Goal: Task Accomplishment & Management: Use online tool/utility

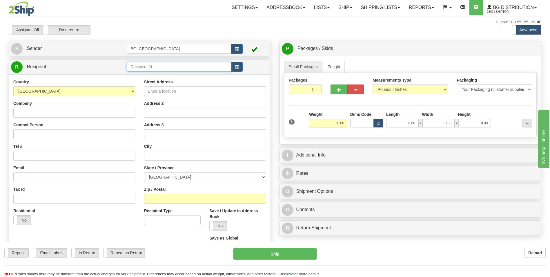
click at [169, 66] on input "text" at bounding box center [179, 67] width 104 height 10
click at [138, 76] on div "60163" at bounding box center [177, 76] width 99 height 6
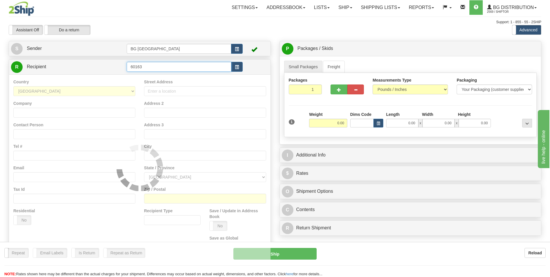
type input "60163"
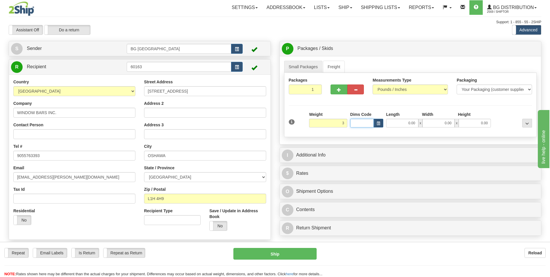
type input "3.00"
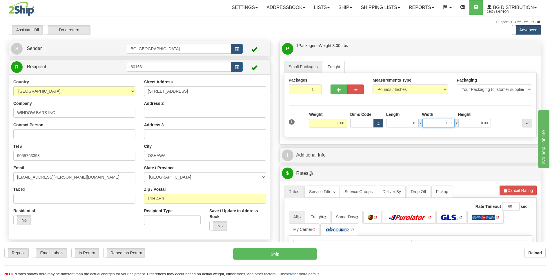
type input "6.00"
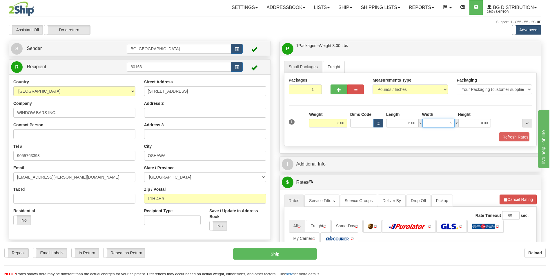
type input "6.00"
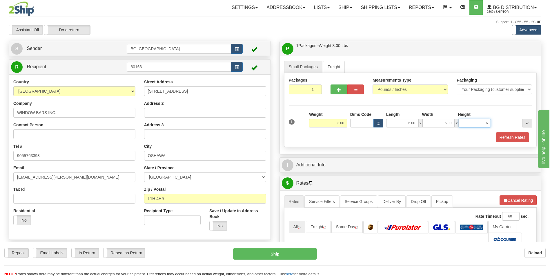
type input "6.00"
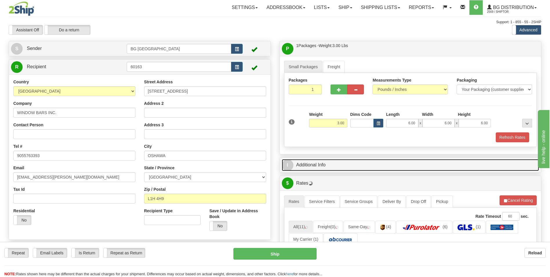
click at [314, 160] on link "I Additional Info" at bounding box center [411, 165] width 258 height 12
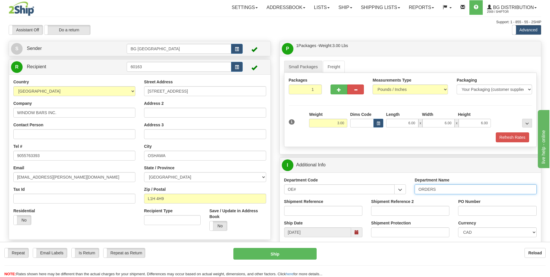
click at [446, 189] on input "ORDERS" at bounding box center [476, 189] width 122 height 10
type input "70184609-00"
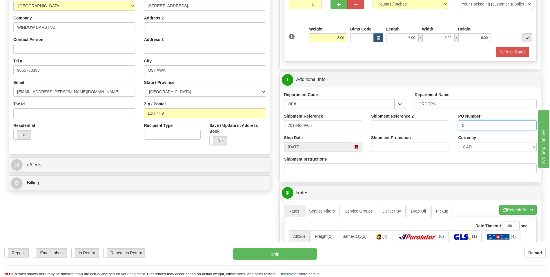
scroll to position [87, 0]
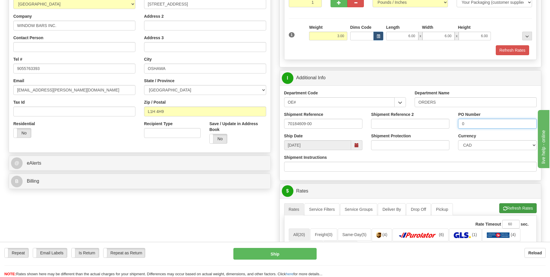
type input "0"
click at [514, 205] on button "Refresh Rates" at bounding box center [517, 208] width 37 height 10
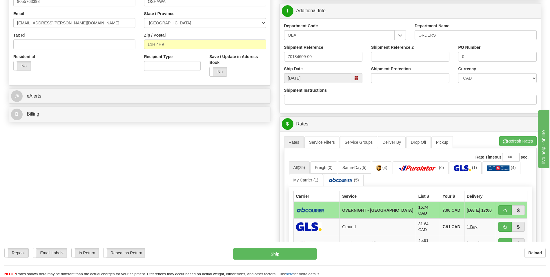
scroll to position [232, 0]
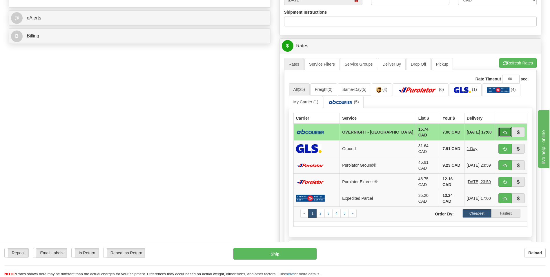
click at [499, 130] on button "button" at bounding box center [505, 132] width 13 height 10
type input "4"
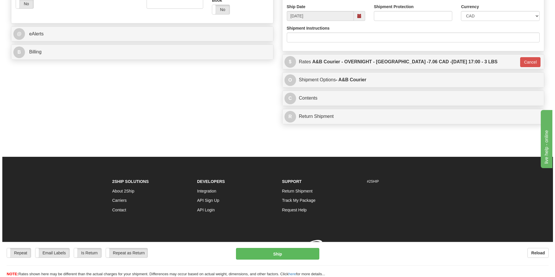
scroll to position [224, 0]
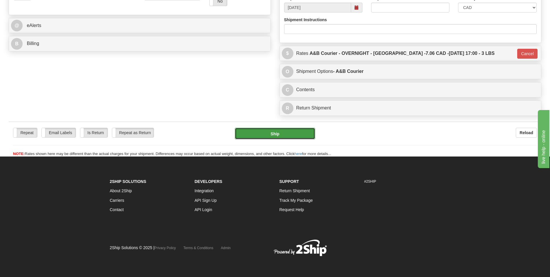
click at [244, 134] on button "Ship" at bounding box center [275, 134] width 80 height 12
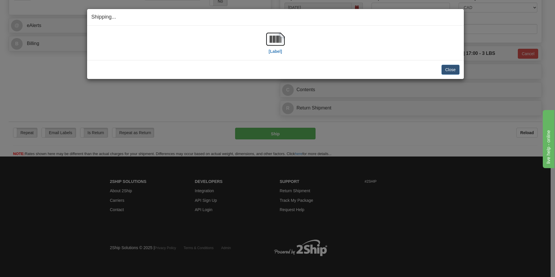
click at [347, 19] on h4 "Shipping... Your SHIPMENT will EXPIRE in" at bounding box center [275, 17] width 368 height 8
click at [277, 41] on img at bounding box center [275, 39] width 19 height 19
click at [454, 68] on button "Close" at bounding box center [450, 70] width 18 height 10
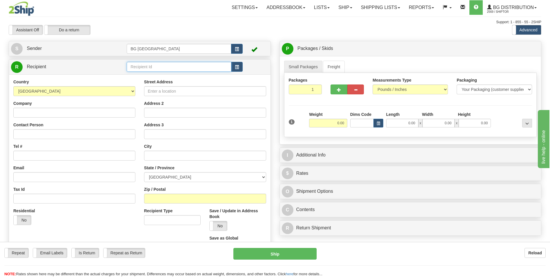
click at [134, 68] on input "text" at bounding box center [179, 67] width 104 height 10
click at [134, 70] on input "60498" at bounding box center [179, 67] width 104 height 10
click at [134, 75] on div "60498" at bounding box center [177, 76] width 99 height 6
type input "60498"
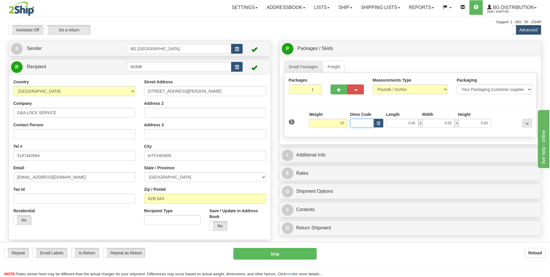
type input "10.00"
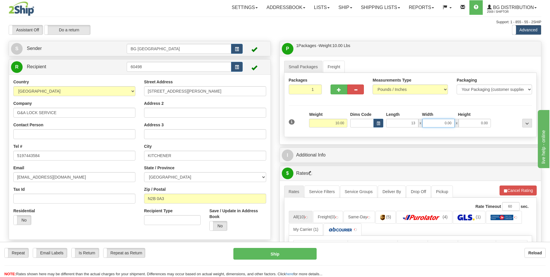
type input "13.00"
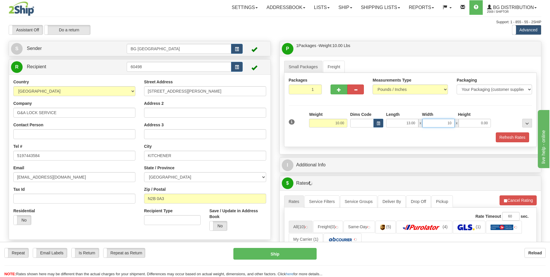
type input "10.00"
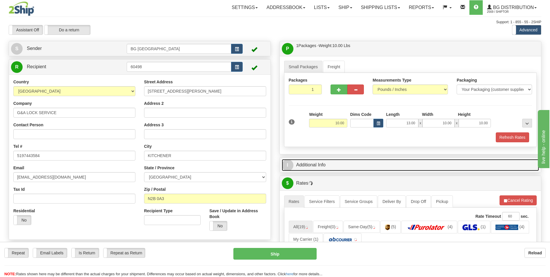
click at [314, 160] on link "I Additional Info" at bounding box center [411, 165] width 258 height 12
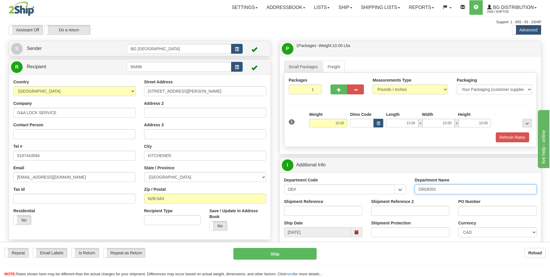
click at [438, 189] on input "ORDERS" at bounding box center [476, 189] width 122 height 10
type input "70184614-00"
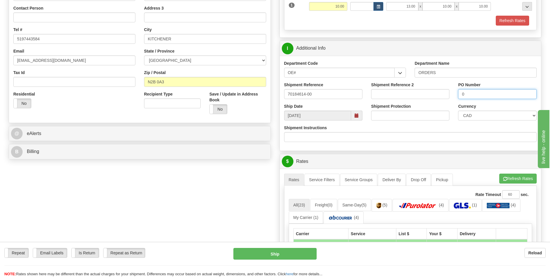
scroll to position [145, 0]
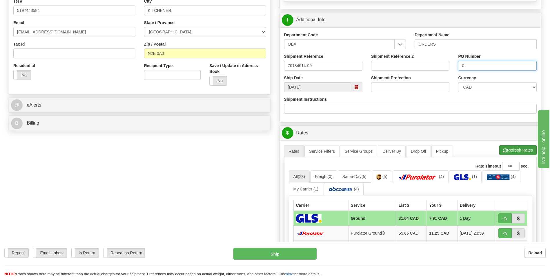
type input "0"
click at [505, 146] on button "Refresh Rates" at bounding box center [517, 150] width 37 height 10
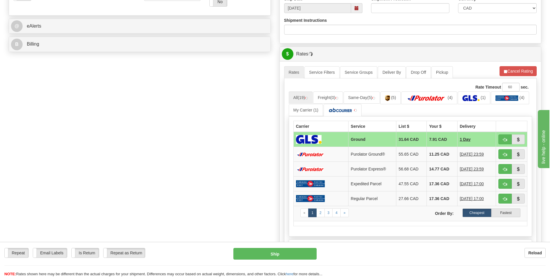
scroll to position [232, 0]
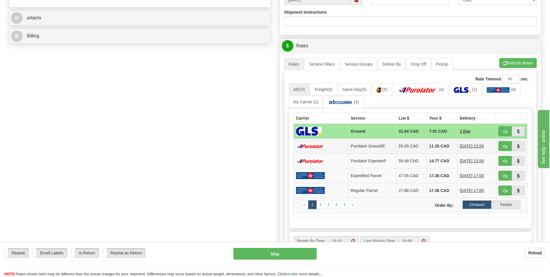
click at [427, 142] on td "11.25 CAD" at bounding box center [442, 146] width 30 height 15
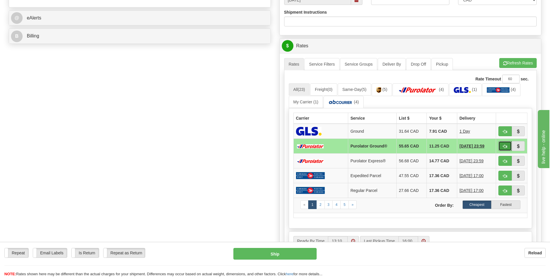
click at [503, 145] on button "button" at bounding box center [505, 146] width 13 height 10
type input "260"
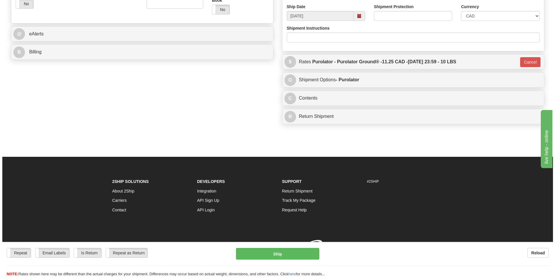
scroll to position [224, 0]
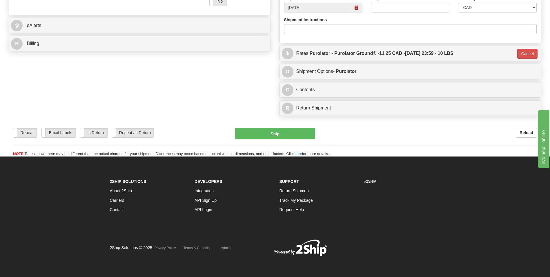
click at [250, 127] on div "Repeat Repeat Email Labels Email Labels Edit Is Return Is Return Repeat as Retu…" at bounding box center [275, 139] width 533 height 35
click at [249, 132] on button "Ship" at bounding box center [275, 134] width 80 height 12
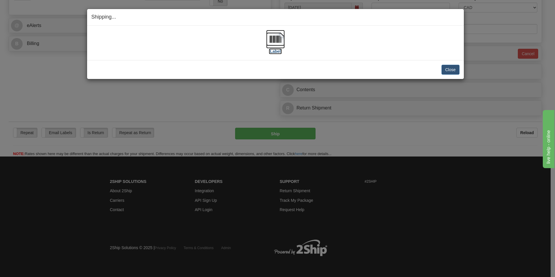
click at [268, 42] on img at bounding box center [275, 39] width 19 height 19
click at [446, 71] on button "Close" at bounding box center [450, 70] width 18 height 10
